Goal: Information Seeking & Learning: Check status

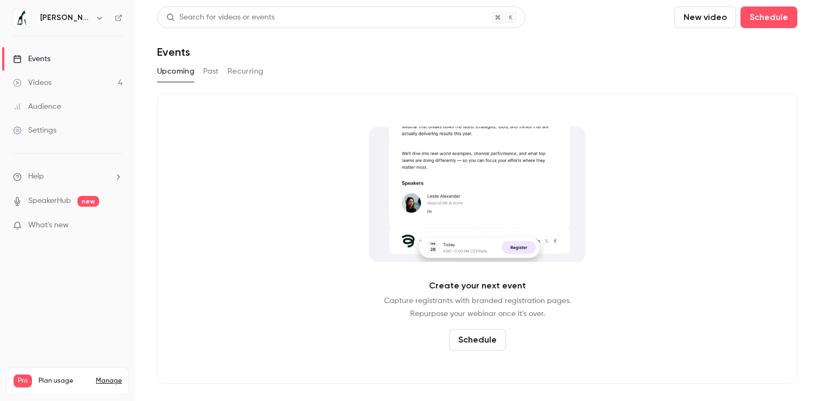
click at [43, 49] on link "Events" at bounding box center [67, 59] width 135 height 24
click at [53, 54] on link "Events" at bounding box center [67, 59] width 135 height 24
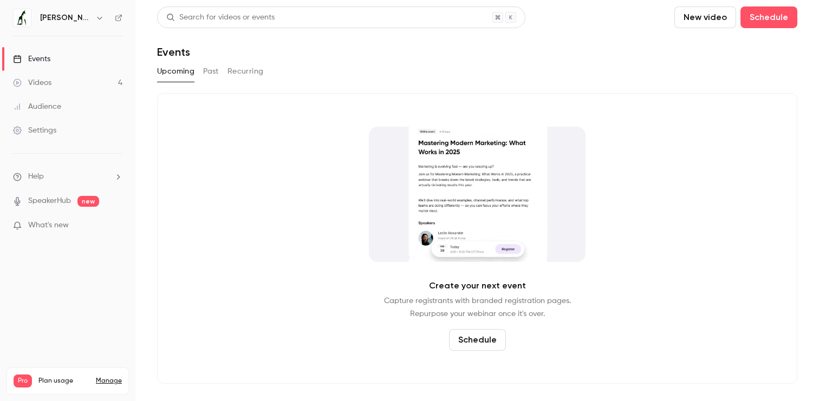
click at [211, 71] on button "Past" at bounding box center [211, 71] width 16 height 17
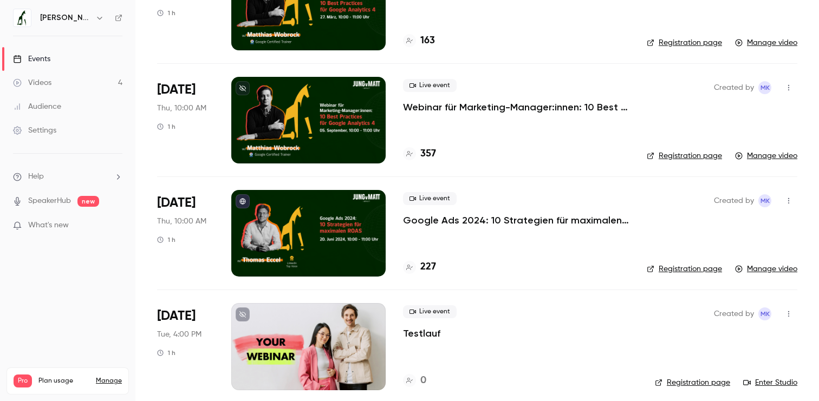
scroll to position [243, 0]
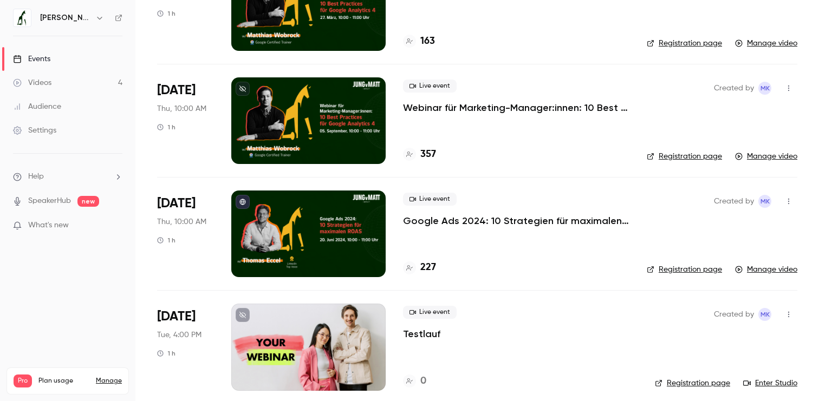
click at [325, 226] on div at bounding box center [308, 234] width 154 height 87
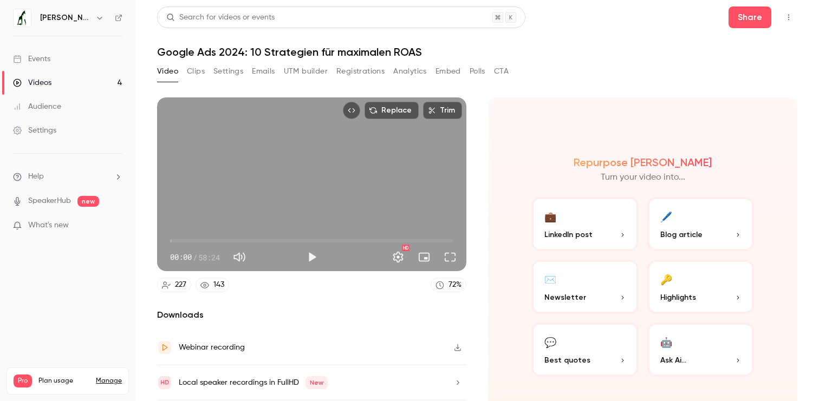
click at [374, 70] on button "Registrations" at bounding box center [360, 71] width 48 height 17
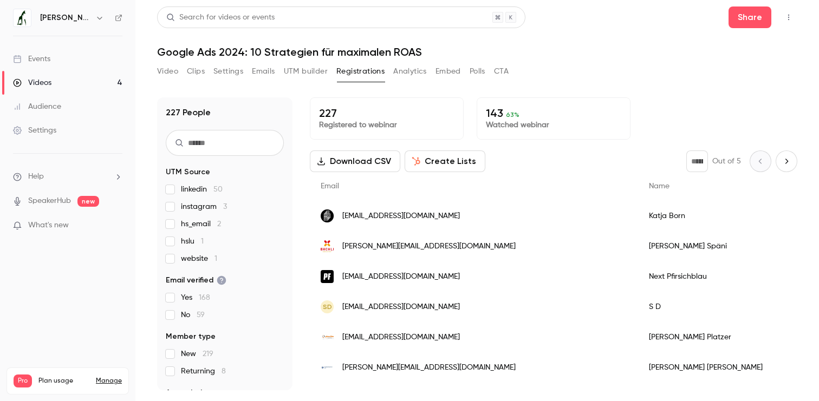
click at [455, 163] on button "Create Lists" at bounding box center [444, 162] width 81 height 22
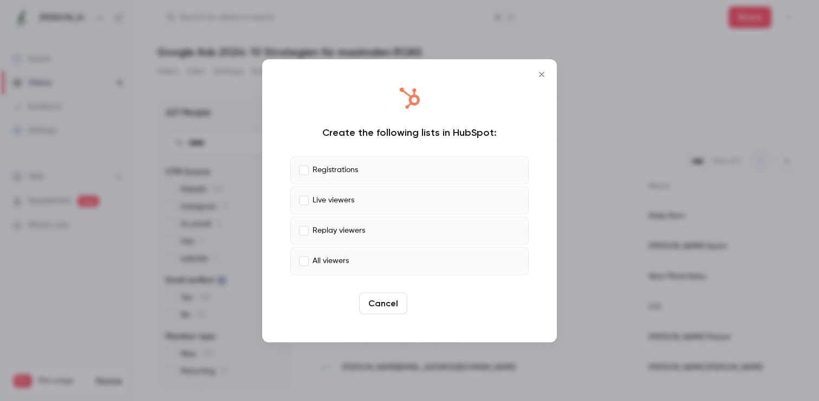
click at [444, 306] on button "Create" at bounding box center [435, 303] width 49 height 22
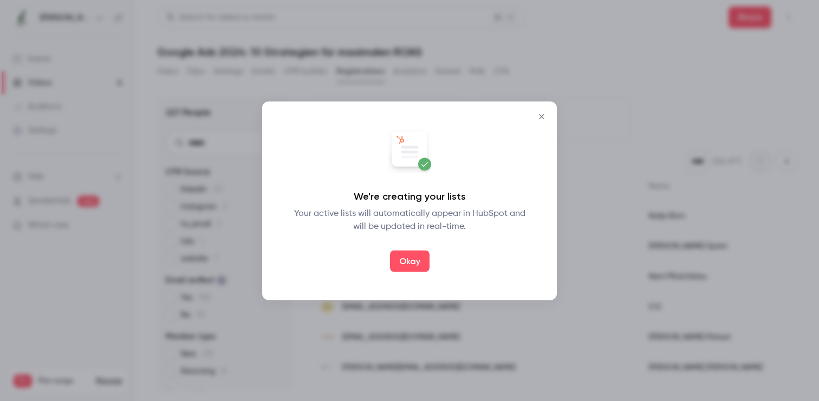
click at [414, 275] on div "We're creating your lists Your active lists will automatically appear in HubSpo…" at bounding box center [409, 200] width 273 height 177
click at [411, 262] on button "Okay" at bounding box center [410, 261] width 40 height 22
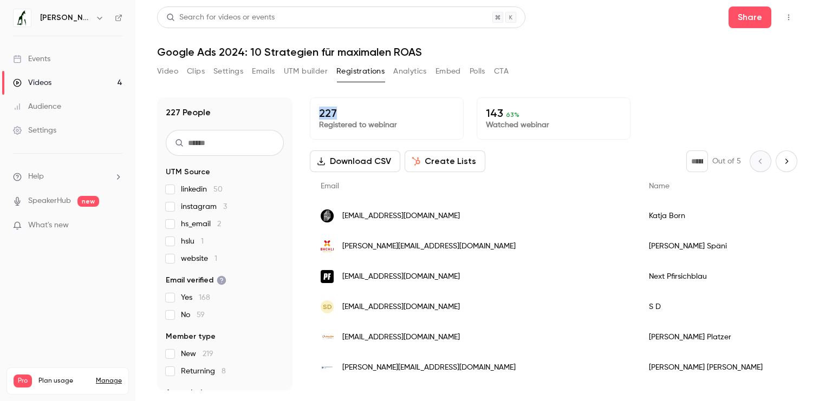
drag, startPoint x: 325, startPoint y: 112, endPoint x: 361, endPoint y: 112, distance: 35.7
click at [360, 112] on p "227" at bounding box center [386, 113] width 135 height 13
click at [361, 112] on p "227" at bounding box center [386, 113] width 135 height 13
drag, startPoint x: 317, startPoint y: 114, endPoint x: 358, endPoint y: 114, distance: 41.1
click at [354, 114] on div "227 Registered to webinar" at bounding box center [387, 118] width 154 height 42
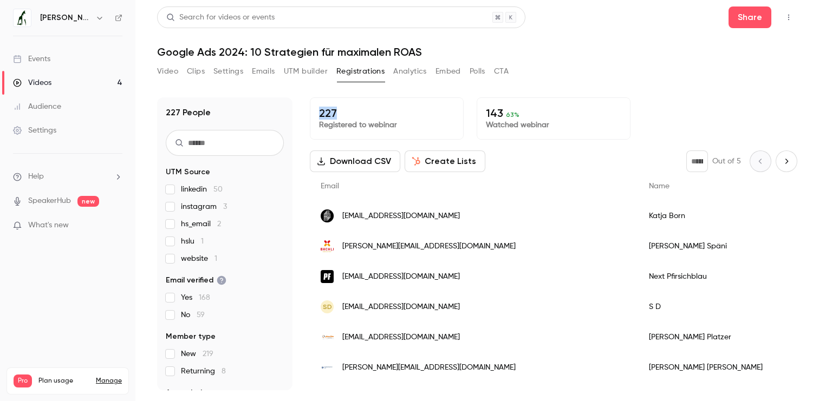
click at [359, 114] on p "227" at bounding box center [386, 113] width 135 height 13
drag, startPoint x: 354, startPoint y: 114, endPoint x: 305, endPoint y: 114, distance: 49.3
click at [305, 114] on div "227 People UTM Source linkedin 50 instagram 3 hs_email 2 hslu 1 website 1 Email…" at bounding box center [477, 243] width 640 height 293
click at [345, 114] on p "227" at bounding box center [386, 113] width 135 height 13
drag, startPoint x: 318, startPoint y: 112, endPoint x: 353, endPoint y: 114, distance: 35.3
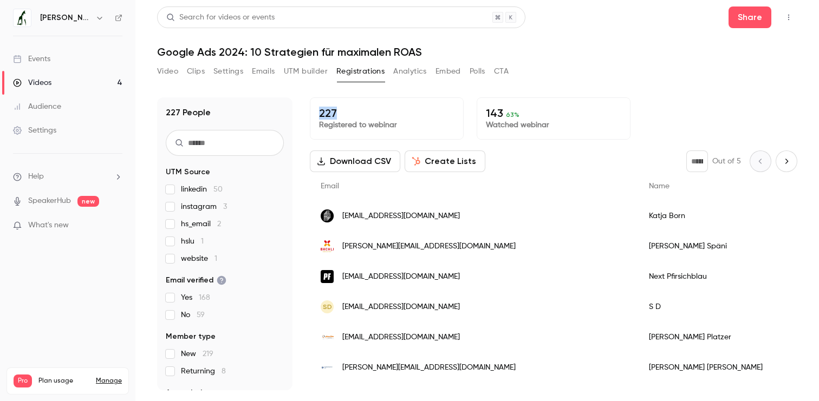
click at [353, 114] on div "227 Registered to webinar" at bounding box center [387, 118] width 154 height 42
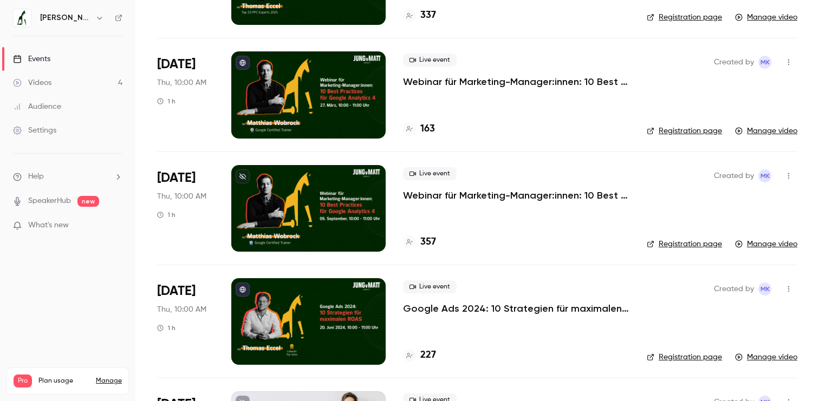
scroll to position [146, 0]
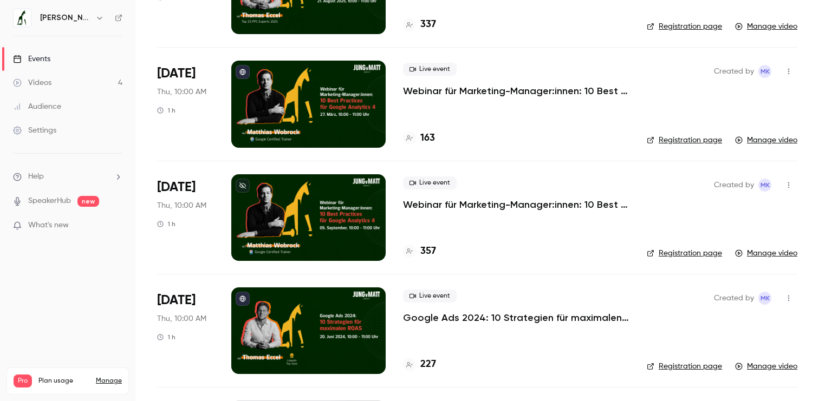
click at [308, 217] on div at bounding box center [308, 217] width 154 height 87
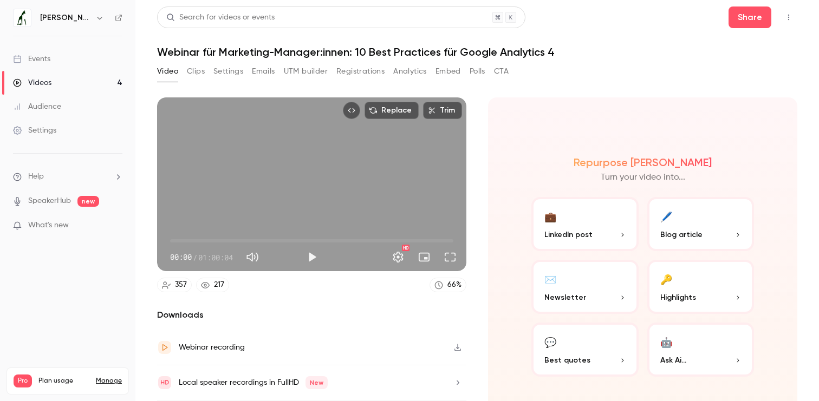
click at [368, 72] on button "Registrations" at bounding box center [360, 71] width 48 height 17
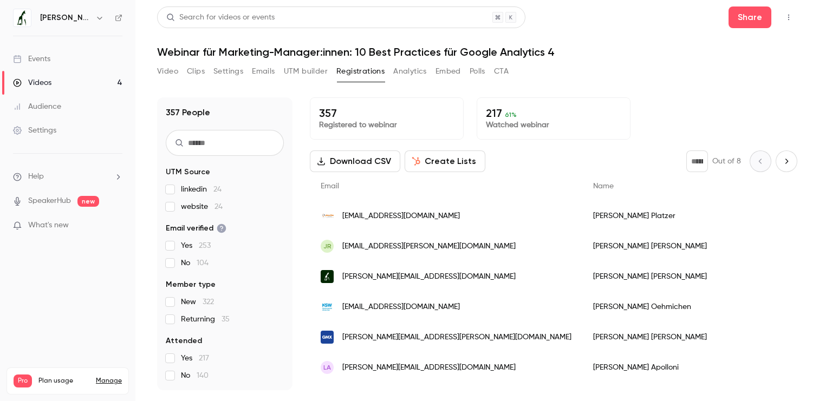
click at [417, 151] on button "Create Lists" at bounding box center [444, 162] width 81 height 22
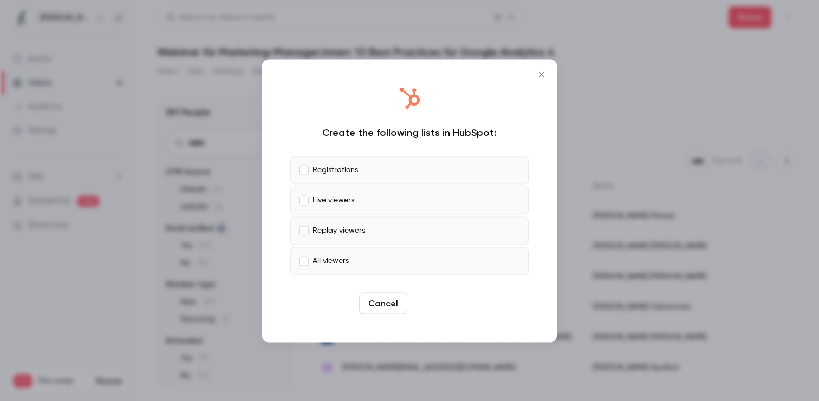
click at [426, 299] on button "Create" at bounding box center [435, 303] width 49 height 22
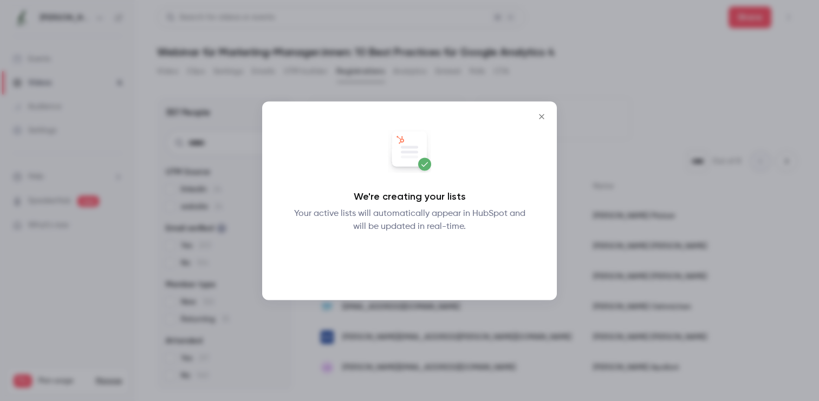
click at [400, 253] on button "Okay" at bounding box center [410, 261] width 40 height 22
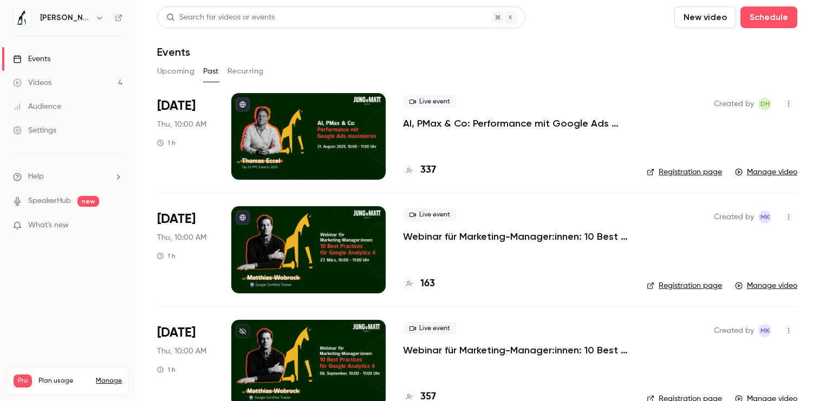
click at [317, 226] on div at bounding box center [308, 249] width 154 height 87
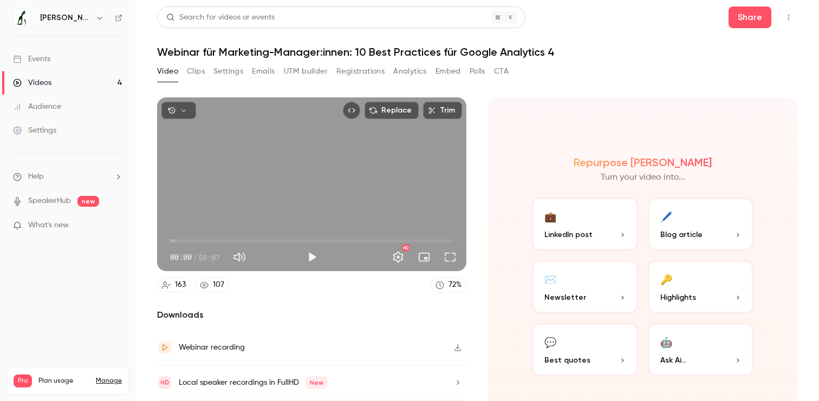
click at [362, 68] on button "Registrations" at bounding box center [360, 71] width 48 height 17
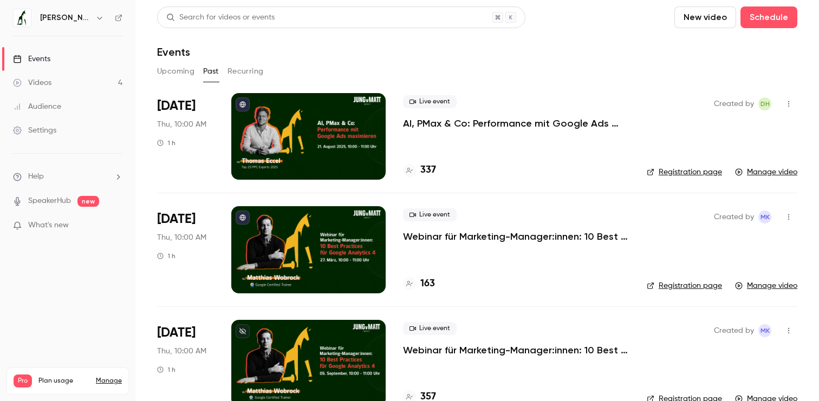
click at [328, 125] on div at bounding box center [308, 136] width 154 height 87
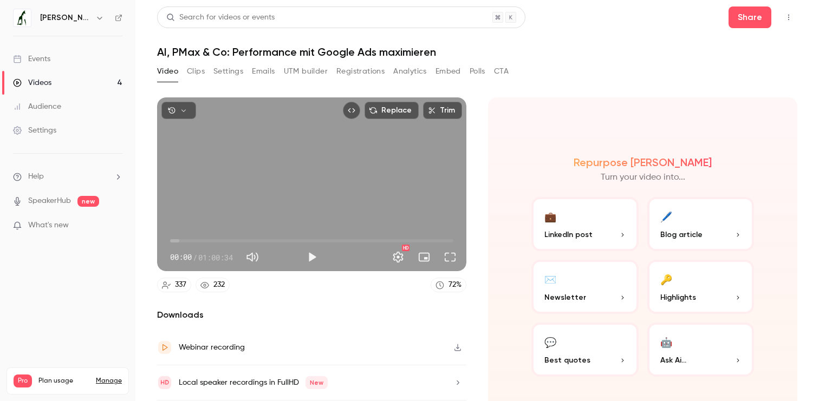
click at [369, 68] on button "Registrations" at bounding box center [360, 71] width 48 height 17
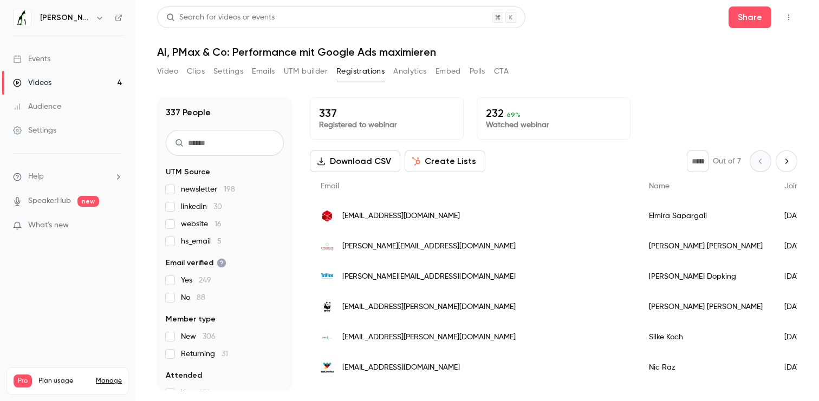
click at [167, 70] on button "Video" at bounding box center [167, 71] width 21 height 17
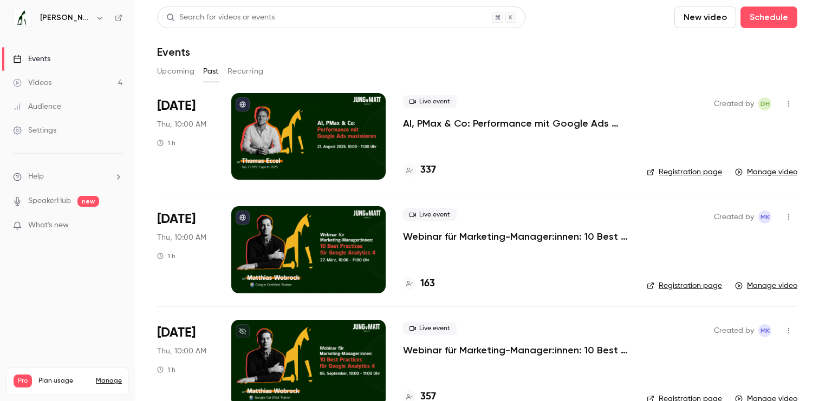
click at [280, 128] on div at bounding box center [308, 136] width 154 height 87
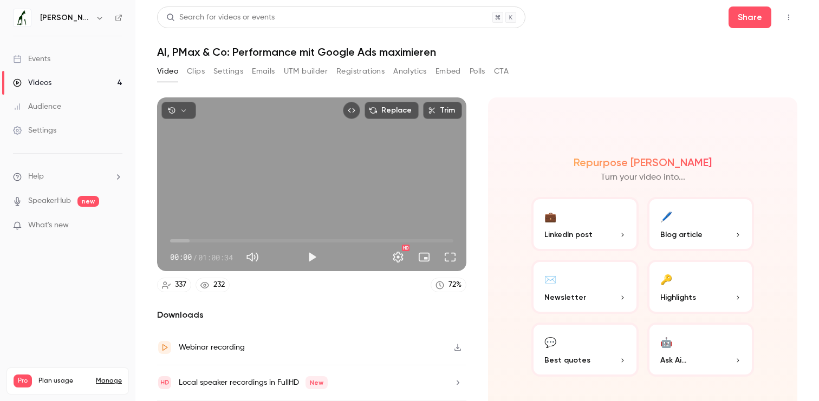
click at [344, 69] on button "Registrations" at bounding box center [360, 71] width 48 height 17
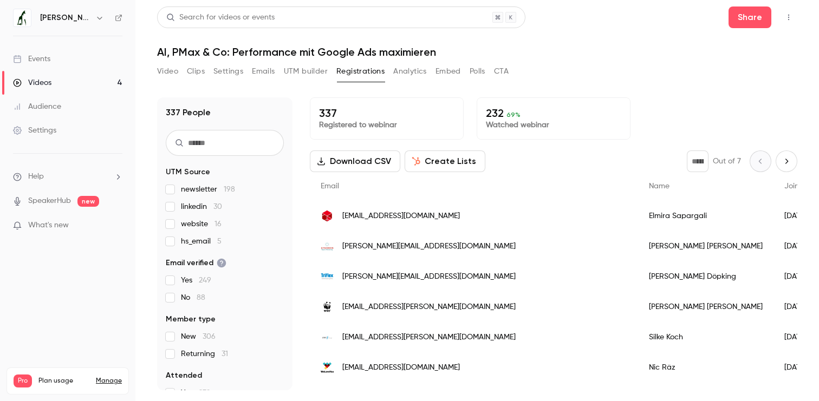
click at [446, 162] on button "Create Lists" at bounding box center [444, 162] width 81 height 22
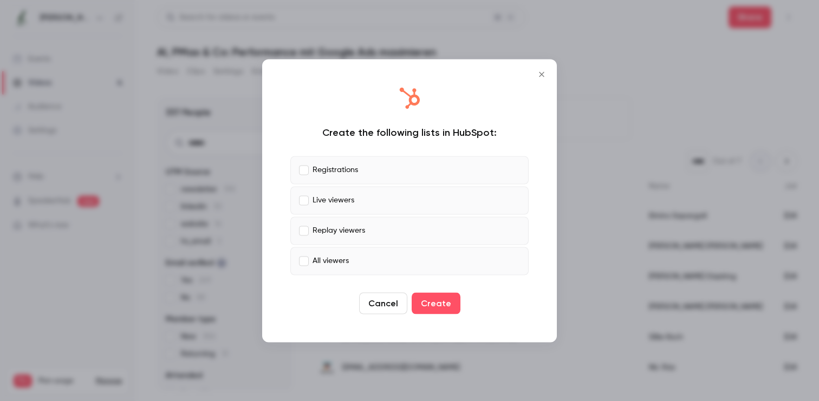
click at [545, 71] on icon "Close" at bounding box center [541, 74] width 13 height 9
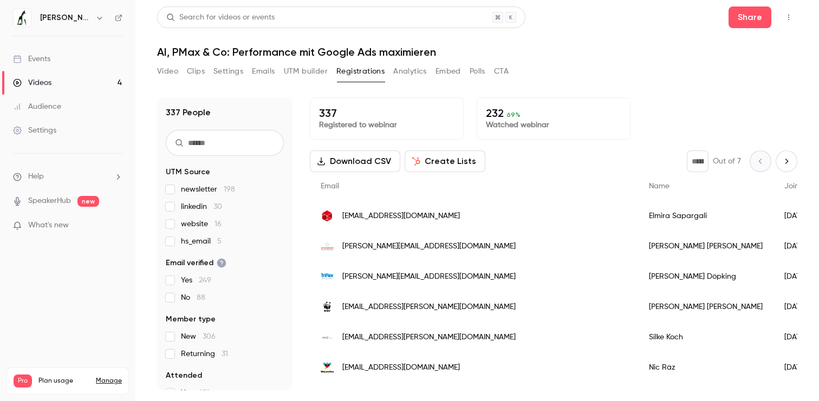
click at [441, 167] on button "Create Lists" at bounding box center [444, 162] width 81 height 22
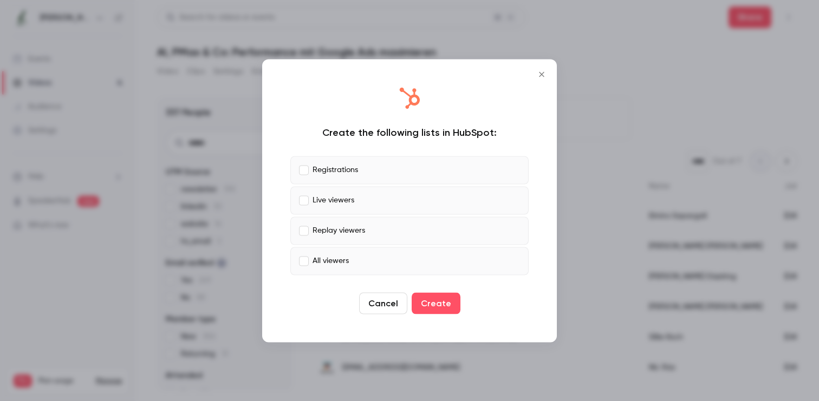
click at [543, 77] on icon "Close" at bounding box center [541, 74] width 13 height 9
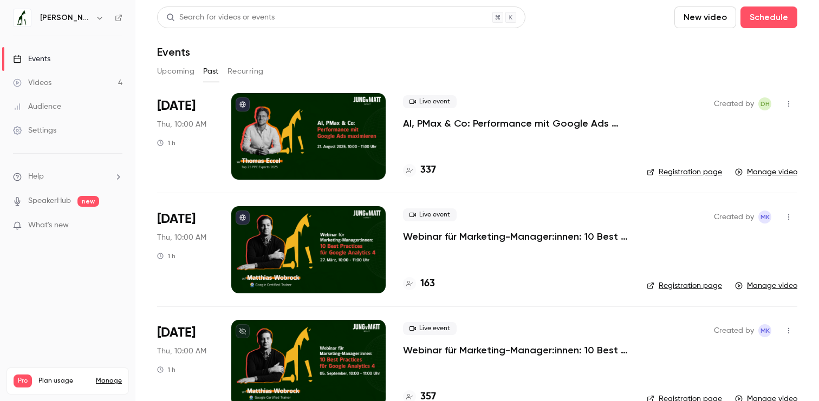
click at [325, 131] on div at bounding box center [308, 136] width 154 height 87
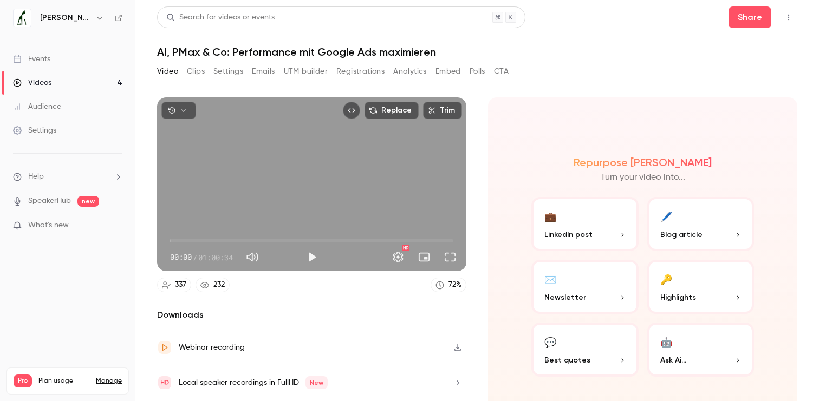
click at [367, 72] on button "Registrations" at bounding box center [360, 71] width 48 height 17
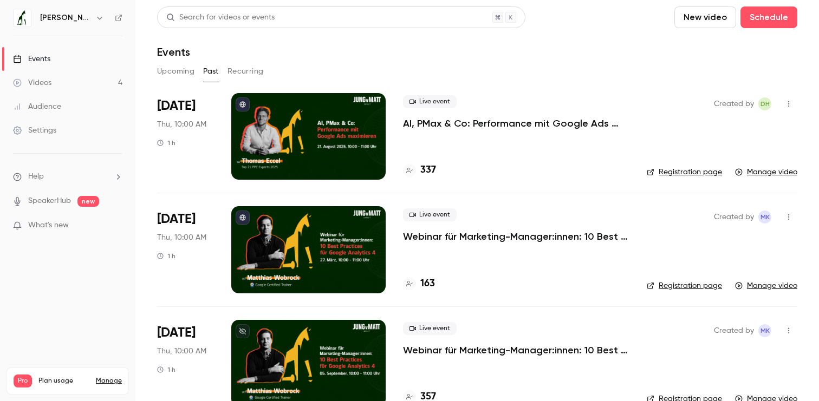
click at [315, 231] on div at bounding box center [308, 249] width 154 height 87
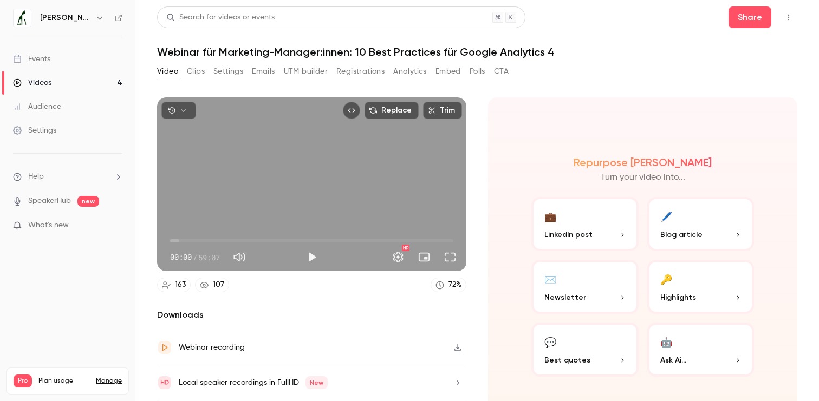
click at [364, 74] on button "Registrations" at bounding box center [360, 71] width 48 height 17
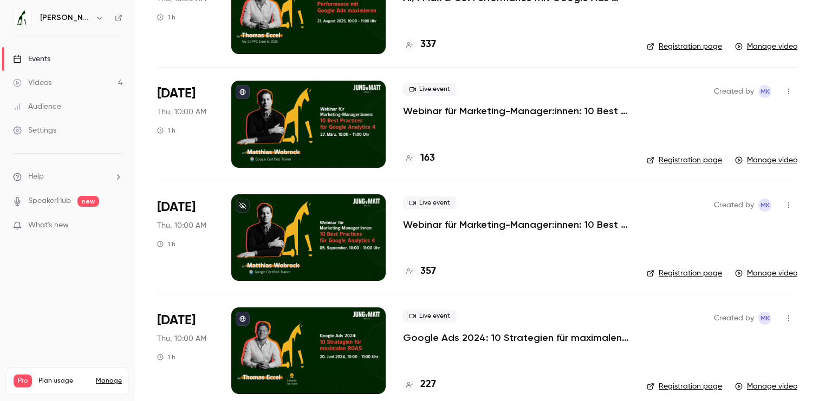
scroll to position [138, 0]
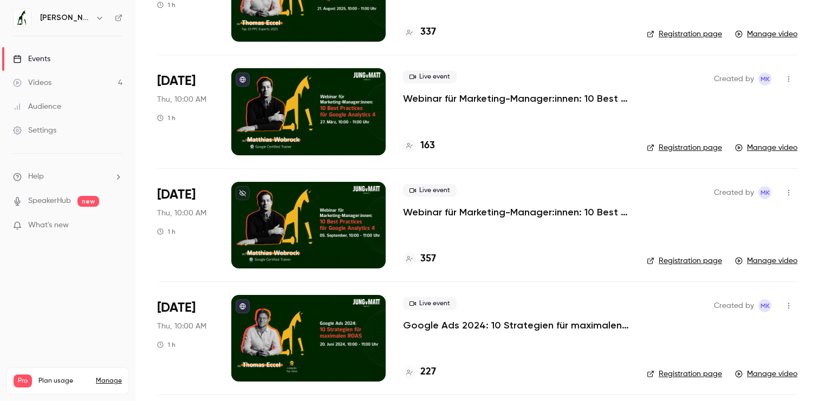
click at [305, 216] on div at bounding box center [308, 225] width 154 height 87
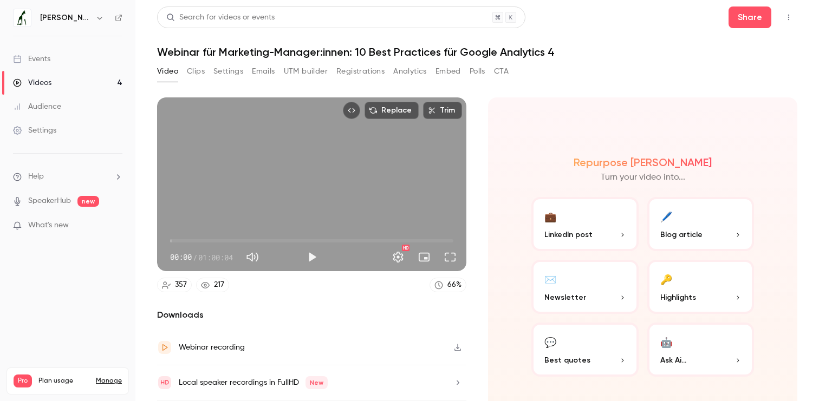
click at [370, 76] on button "Registrations" at bounding box center [360, 71] width 48 height 17
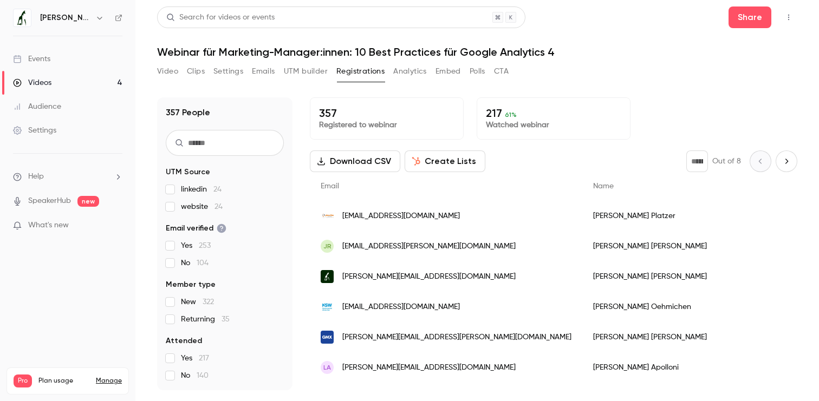
click at [167, 71] on button "Video" at bounding box center [167, 71] width 21 height 17
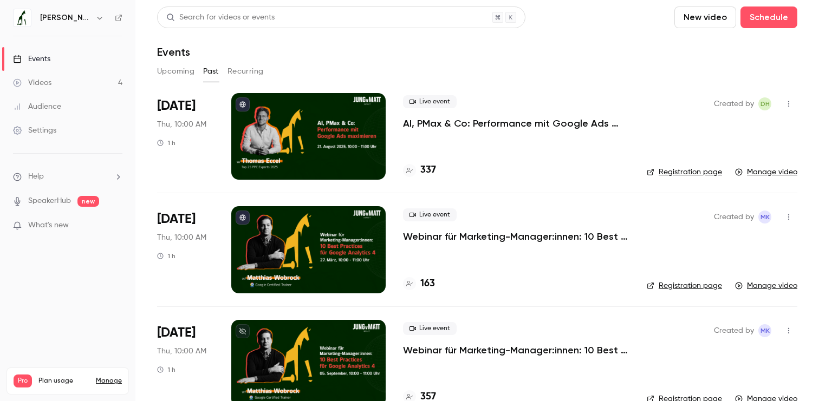
click at [361, 146] on div at bounding box center [308, 136] width 154 height 87
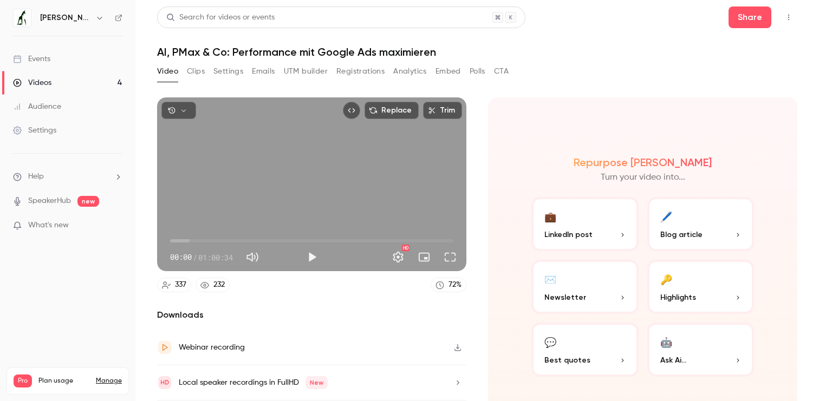
scroll to position [34, 0]
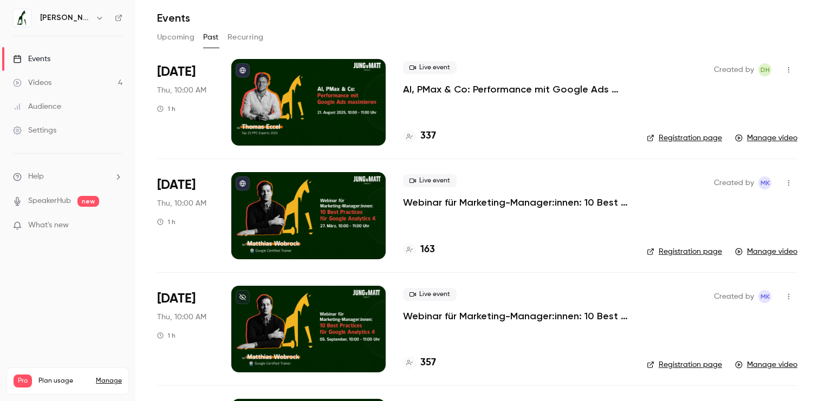
click at [689, 138] on link "Registration page" at bounding box center [683, 138] width 75 height 11
click at [789, 66] on icon "button" at bounding box center [788, 70] width 9 height 8
click at [617, 127] on div at bounding box center [409, 200] width 819 height 401
click at [694, 142] on link "Registration page" at bounding box center [683, 138] width 75 height 11
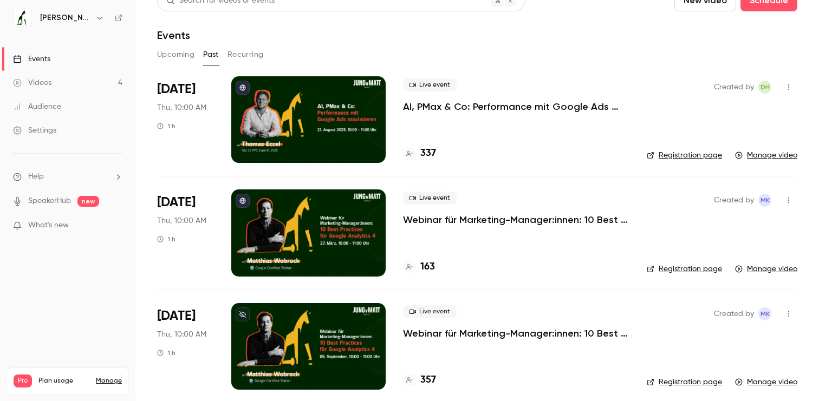
scroll to position [9, 0]
